Goal: Transaction & Acquisition: Purchase product/service

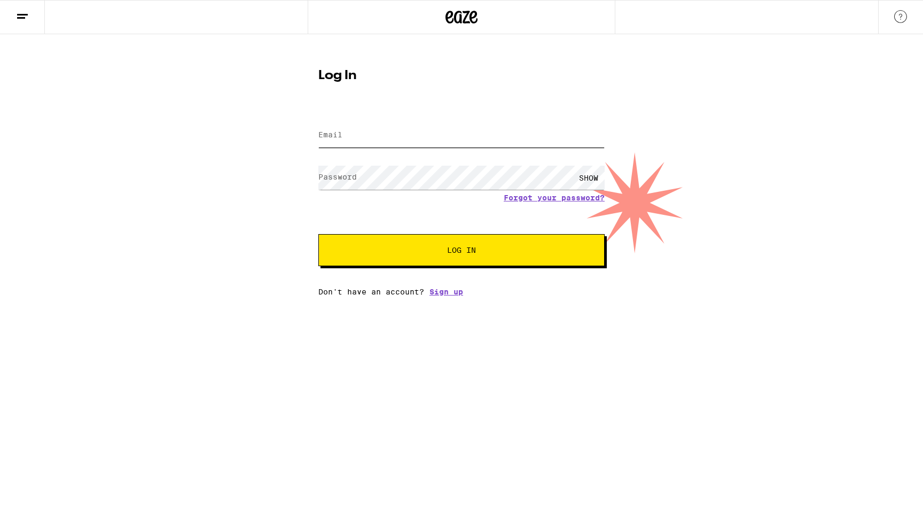
click at [402, 137] on input "Email" at bounding box center [461, 135] width 286 height 24
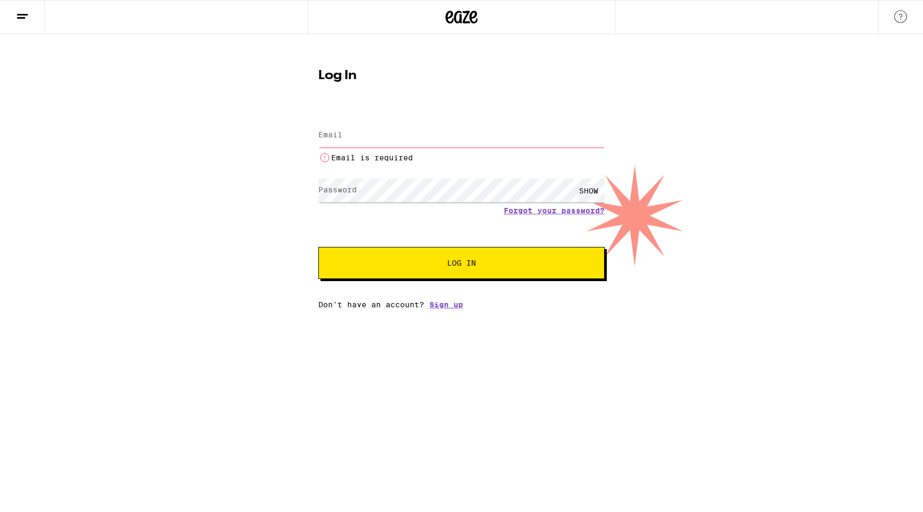
type input "[EMAIL_ADDRESS][DOMAIN_NAME]"
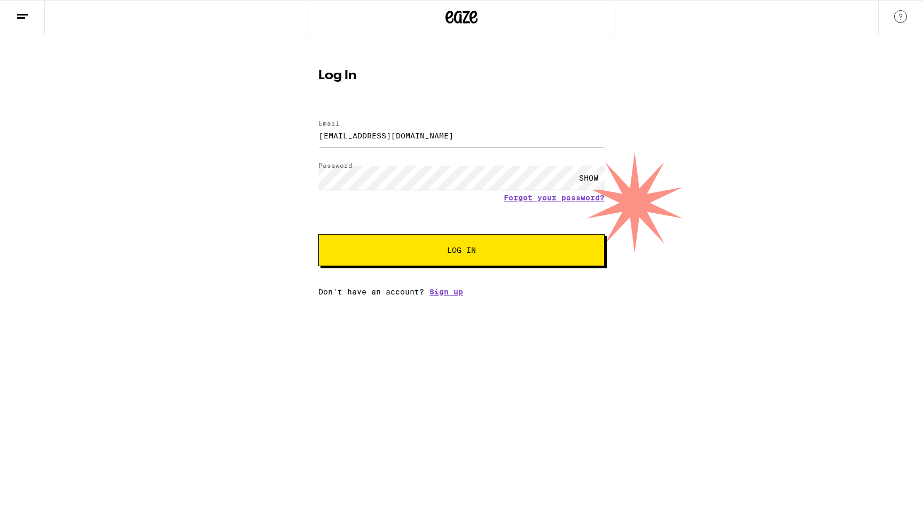
click at [414, 252] on span "Log In" at bounding box center [462, 249] width 200 height 7
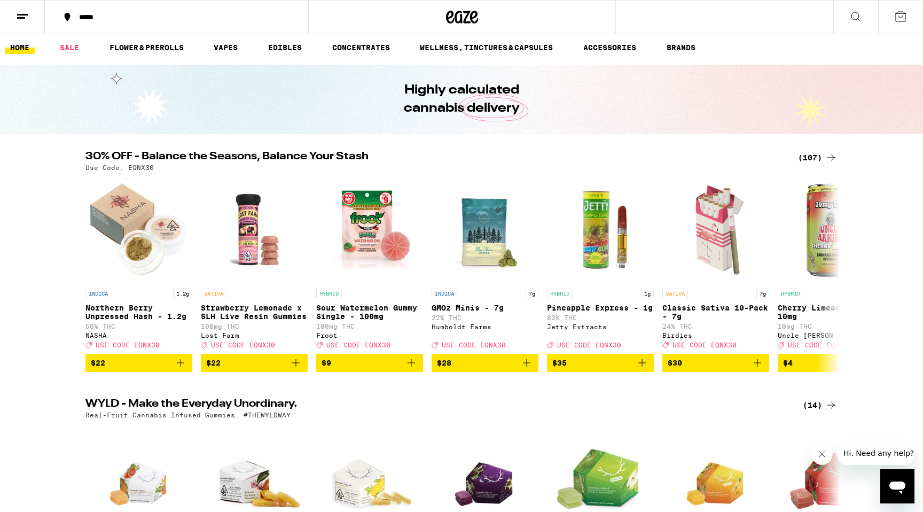
scroll to position [3, 0]
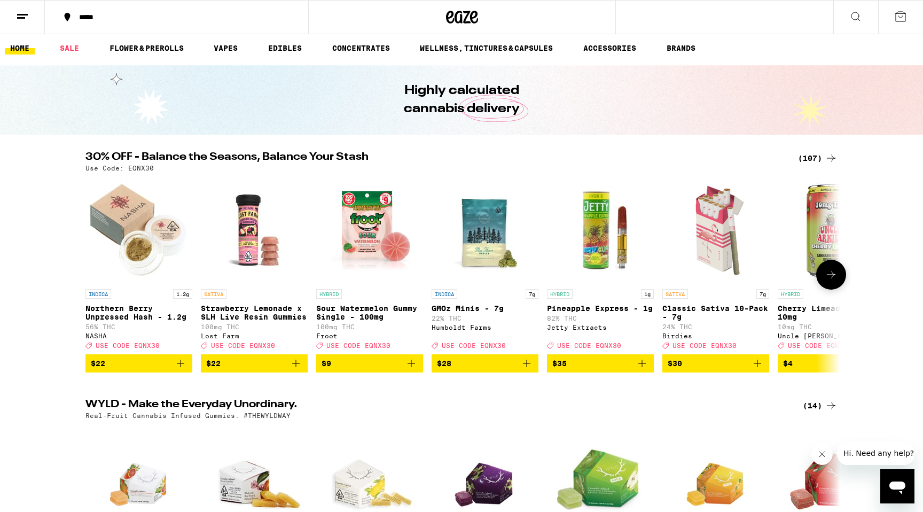
click at [833, 278] on icon at bounding box center [831, 274] width 9 height 7
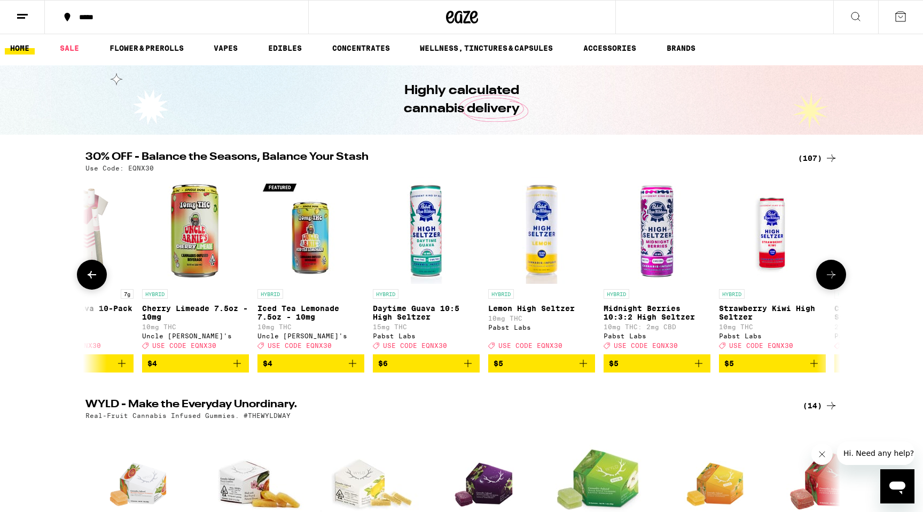
click at [834, 280] on icon at bounding box center [831, 274] width 13 height 13
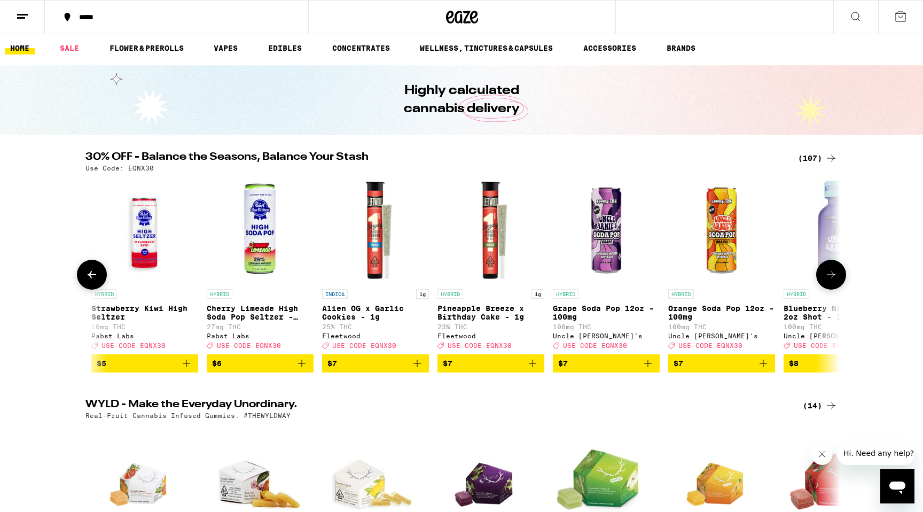
scroll to position [0, 1272]
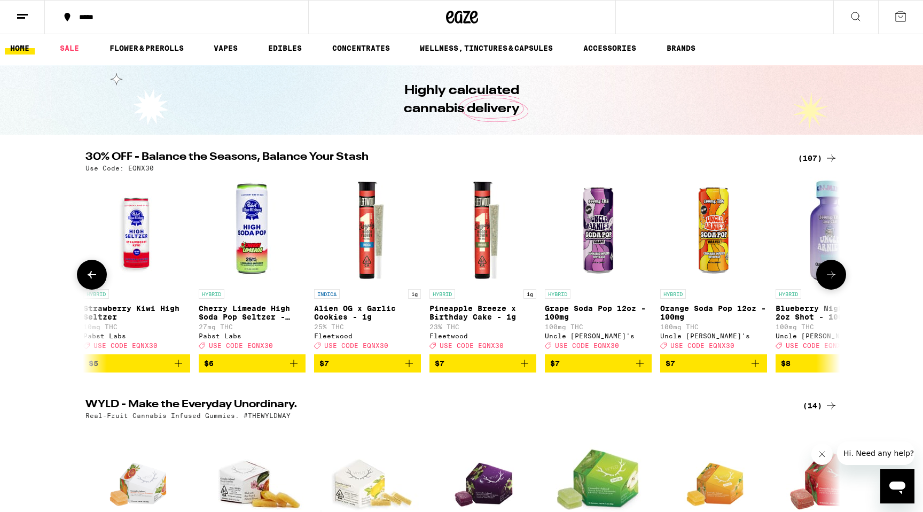
click at [835, 280] on icon at bounding box center [831, 274] width 13 height 13
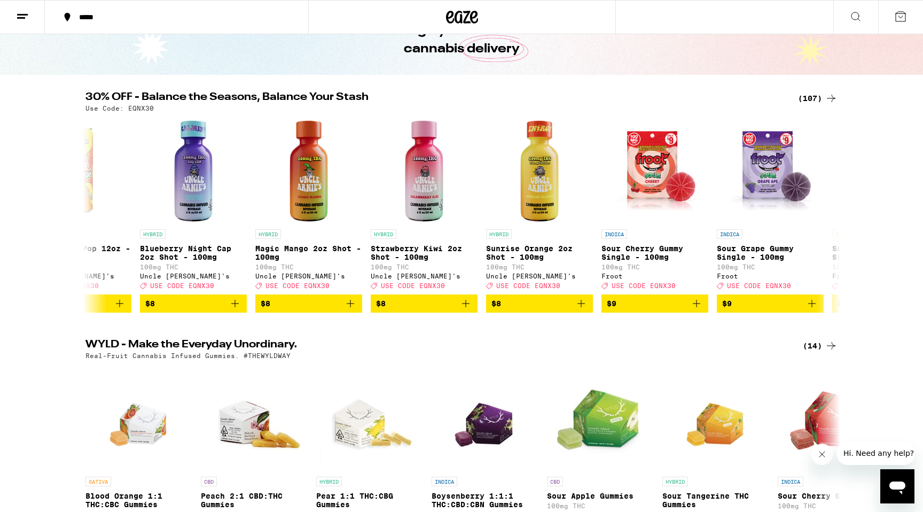
scroll to position [0, 0]
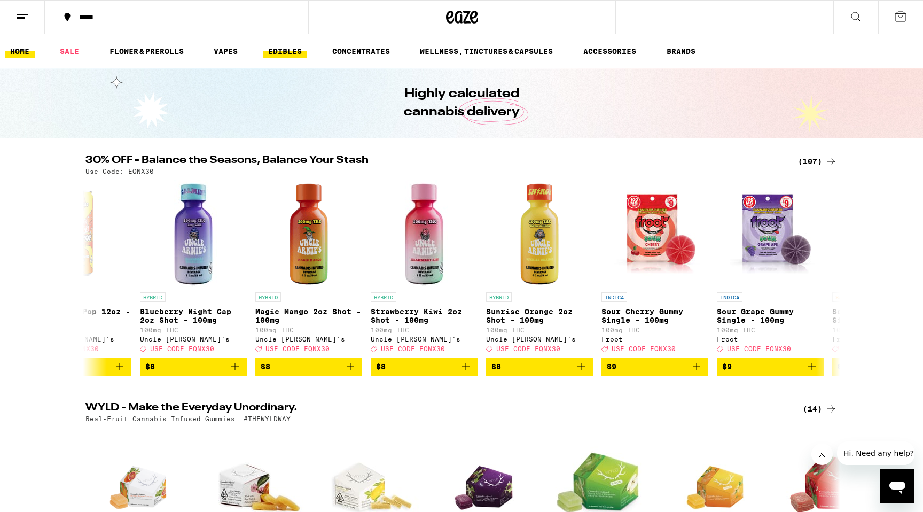
click at [284, 51] on link "EDIBLES" at bounding box center [285, 51] width 44 height 13
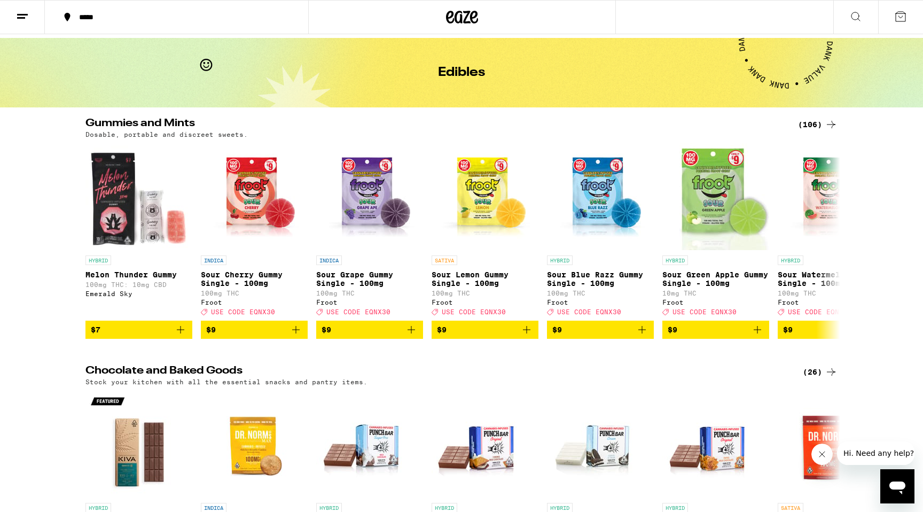
scroll to position [14, 0]
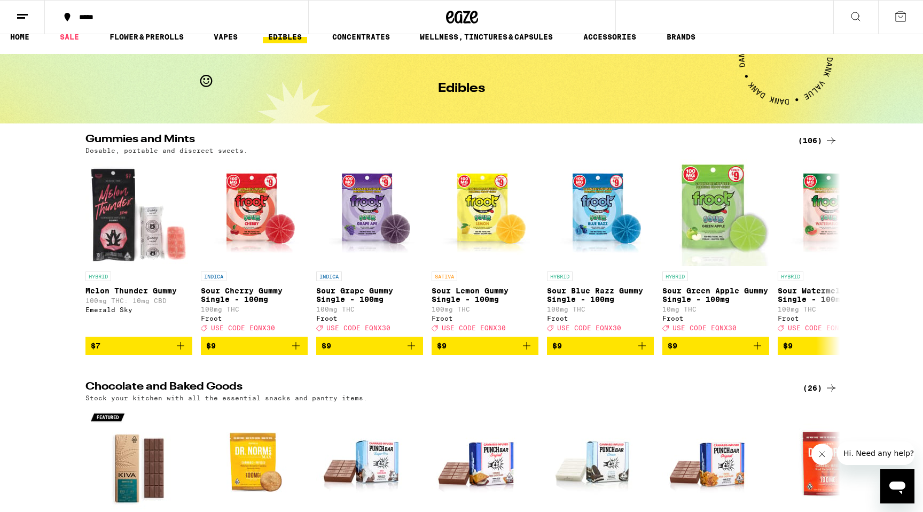
click at [821, 142] on div "(106)" at bounding box center [818, 140] width 40 height 13
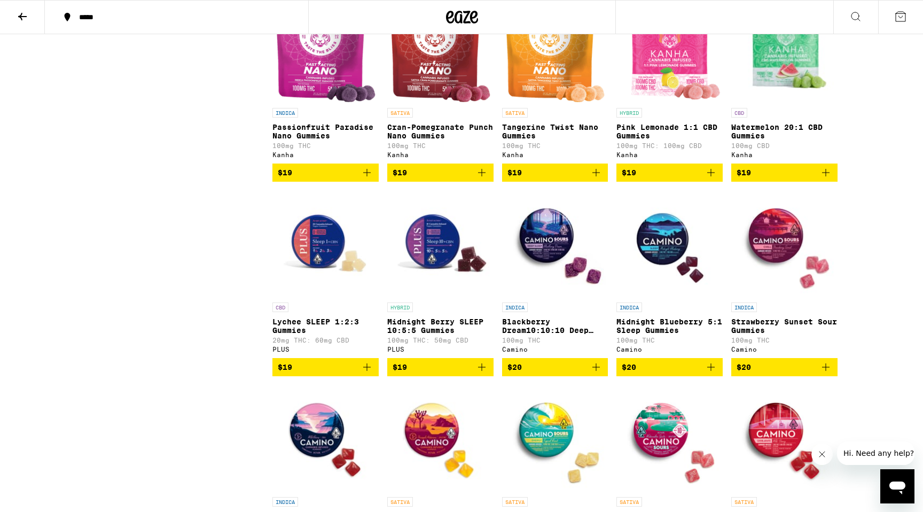
scroll to position [2129, 0]
